Goal: Check status: Check status

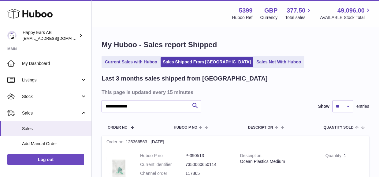
click at [195, 61] on link "Sales Shipped From [GEOGRAPHIC_DATA]" at bounding box center [207, 62] width 92 height 10
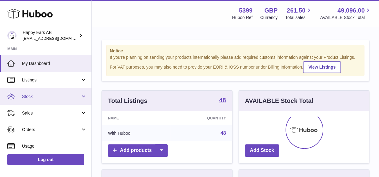
scroll to position [96, 130]
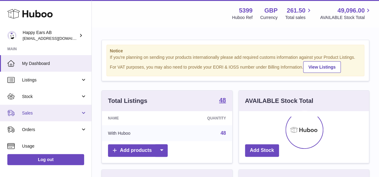
click at [47, 109] on link "Sales" at bounding box center [46, 113] width 92 height 17
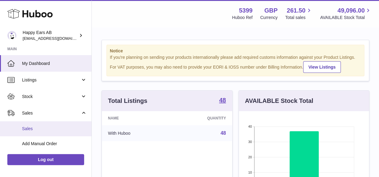
click at [43, 127] on span "Sales" at bounding box center [54, 129] width 65 height 6
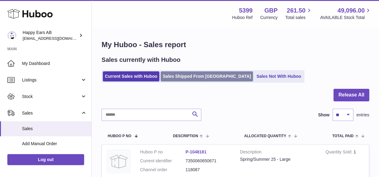
click at [179, 78] on link "Sales Shipped From [GEOGRAPHIC_DATA]" at bounding box center [207, 76] width 92 height 10
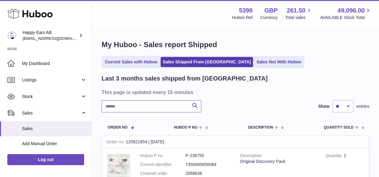
click at [146, 106] on input "text" at bounding box center [152, 106] width 100 height 12
paste input "******"
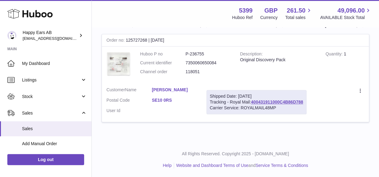
scroll to position [102, 0]
type input "******"
click at [298, 100] on link "400431911000C4B86D788" at bounding box center [277, 101] width 52 height 5
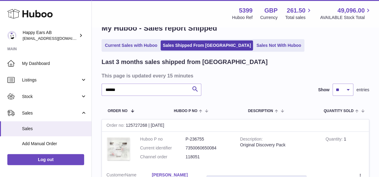
scroll to position [0, 0]
